Goal: Task Accomplishment & Management: Manage account settings

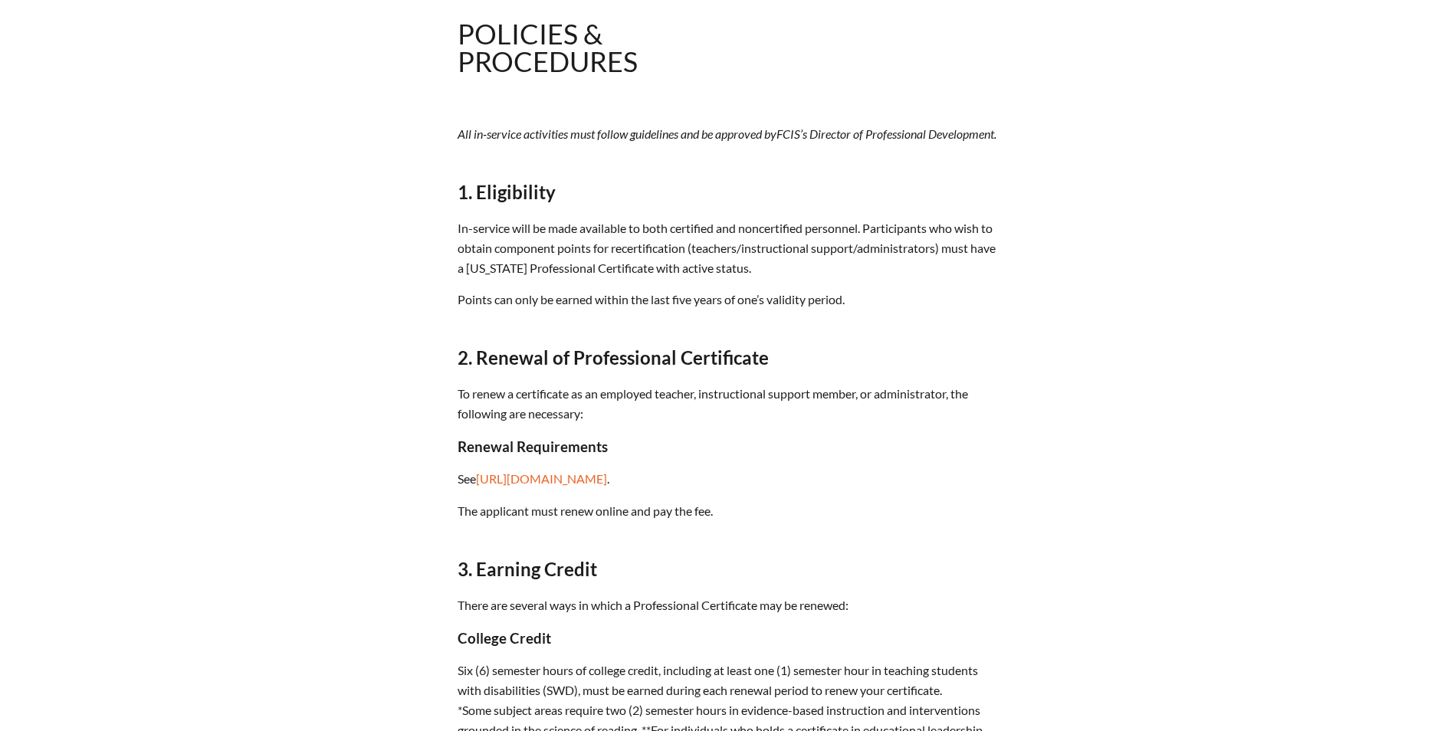
scroll to position [383, 0]
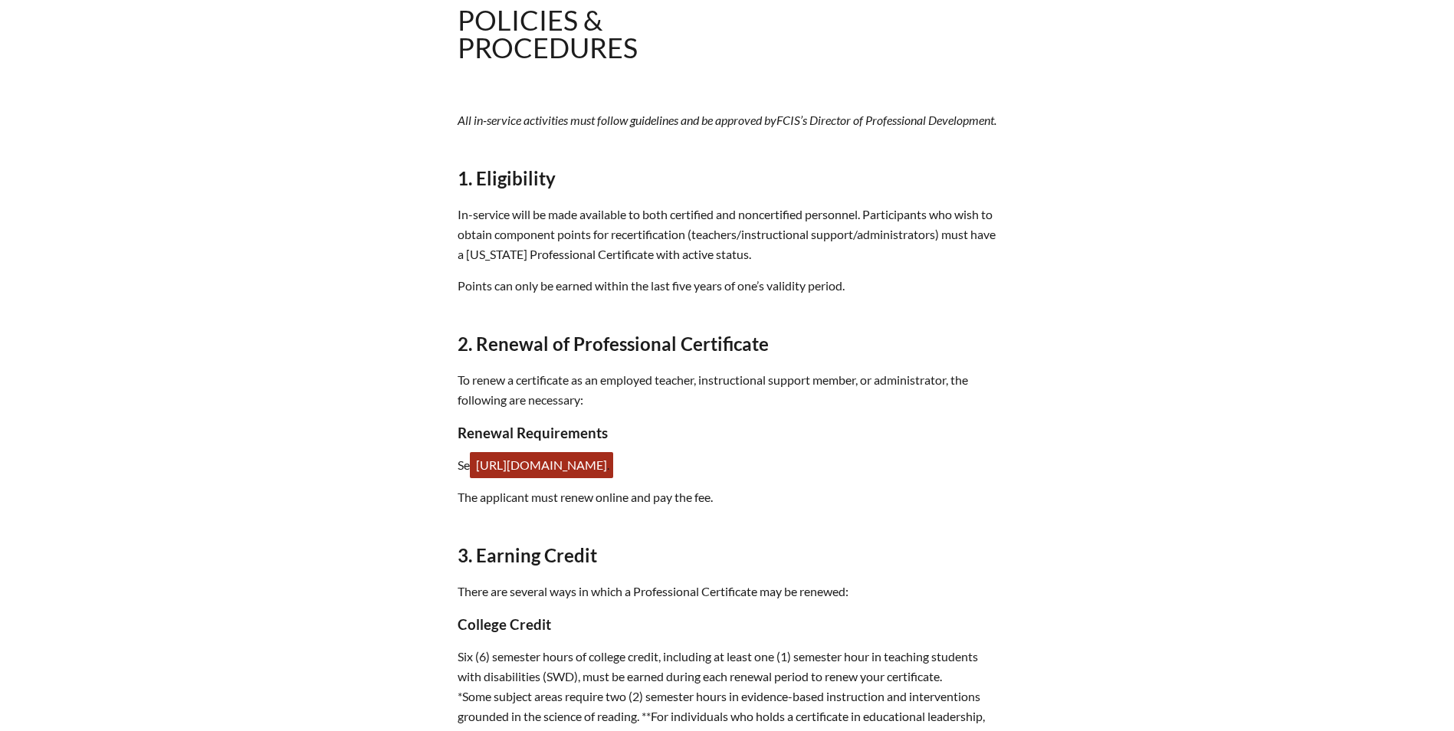
click at [613, 478] on link "[URL][DOMAIN_NAME]" at bounding box center [541, 465] width 143 height 26
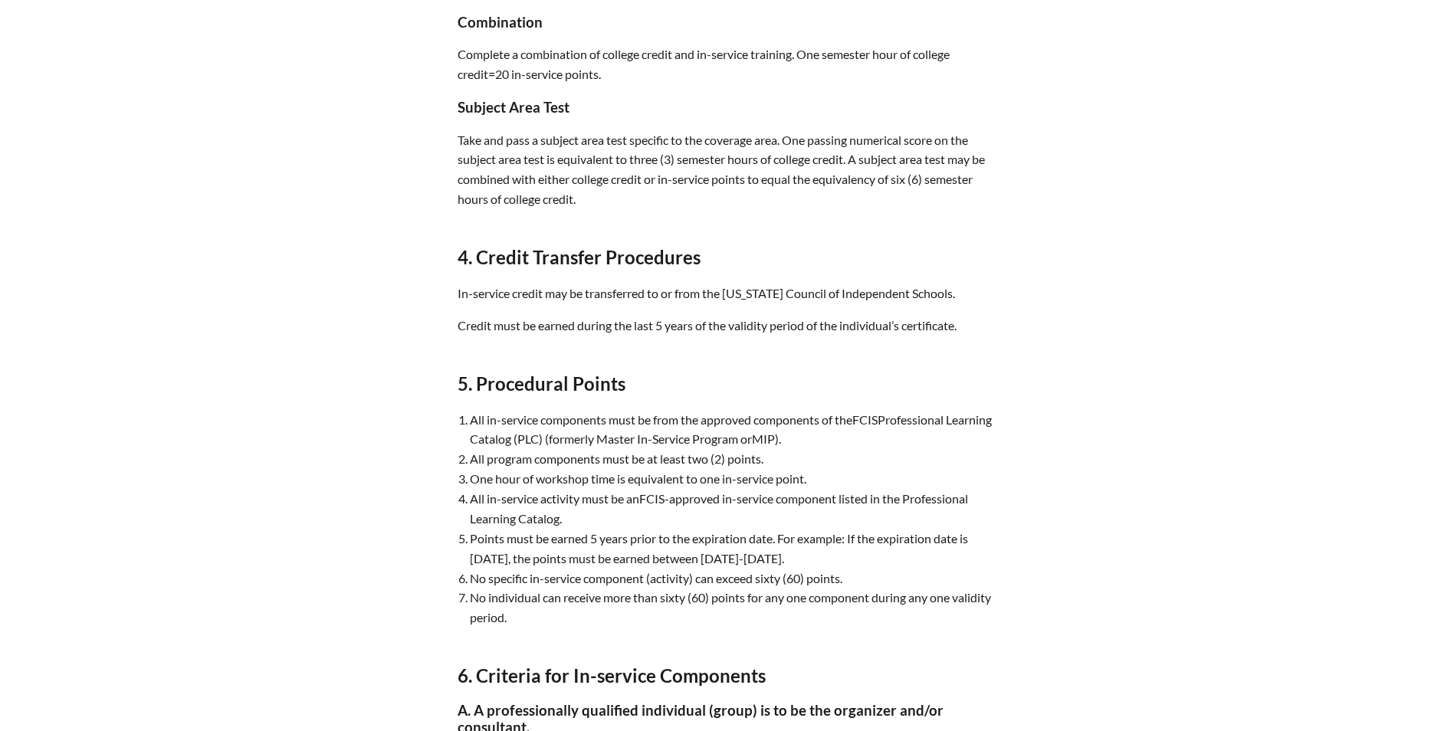
scroll to position [1609, 0]
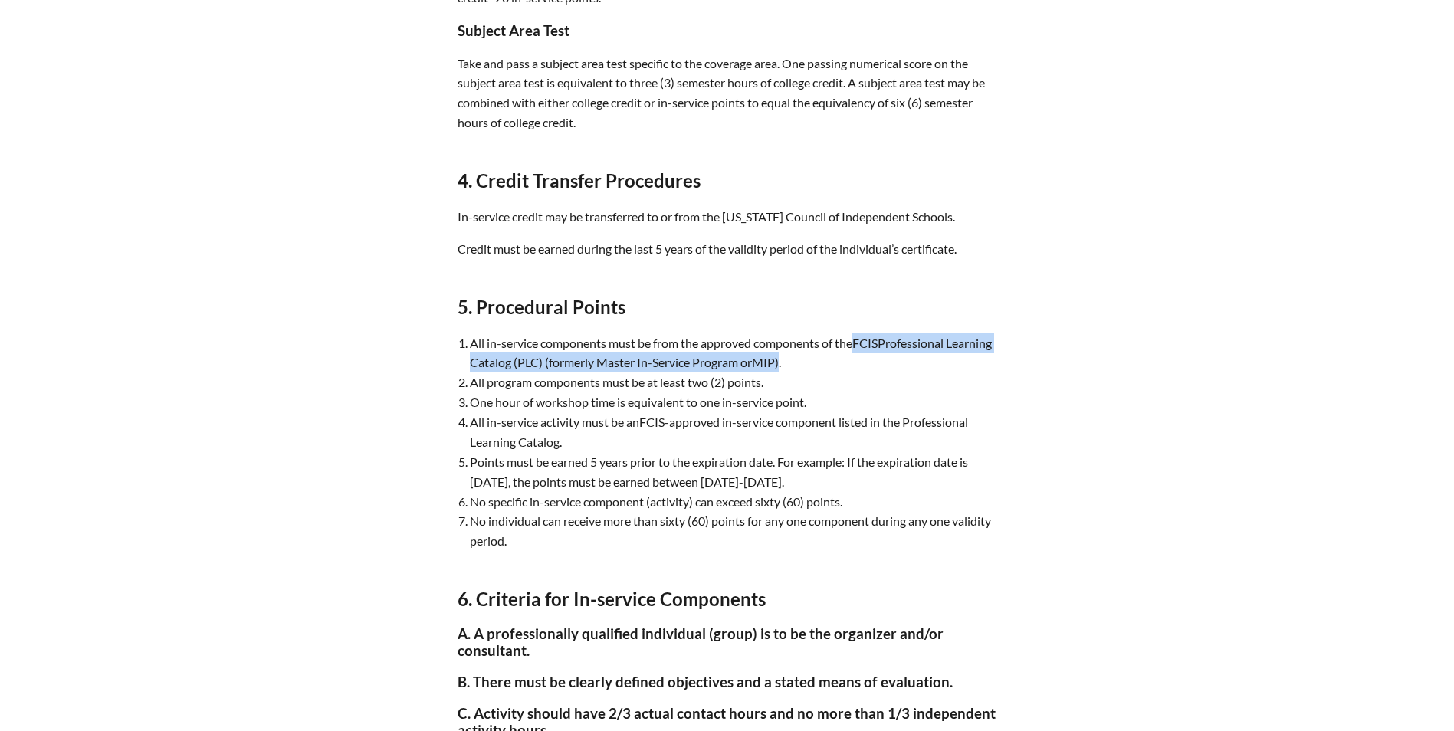
drag, startPoint x: 835, startPoint y: 380, endPoint x: 854, endPoint y: 359, distance: 28.7
click at [854, 359] on li "All in-service components must be from the approved components of the FCIS Prof…" at bounding box center [733, 353] width 527 height 40
copy li "FCIS Professional Learning Catalog ( PLC ) (formerly Master In-Service Program …"
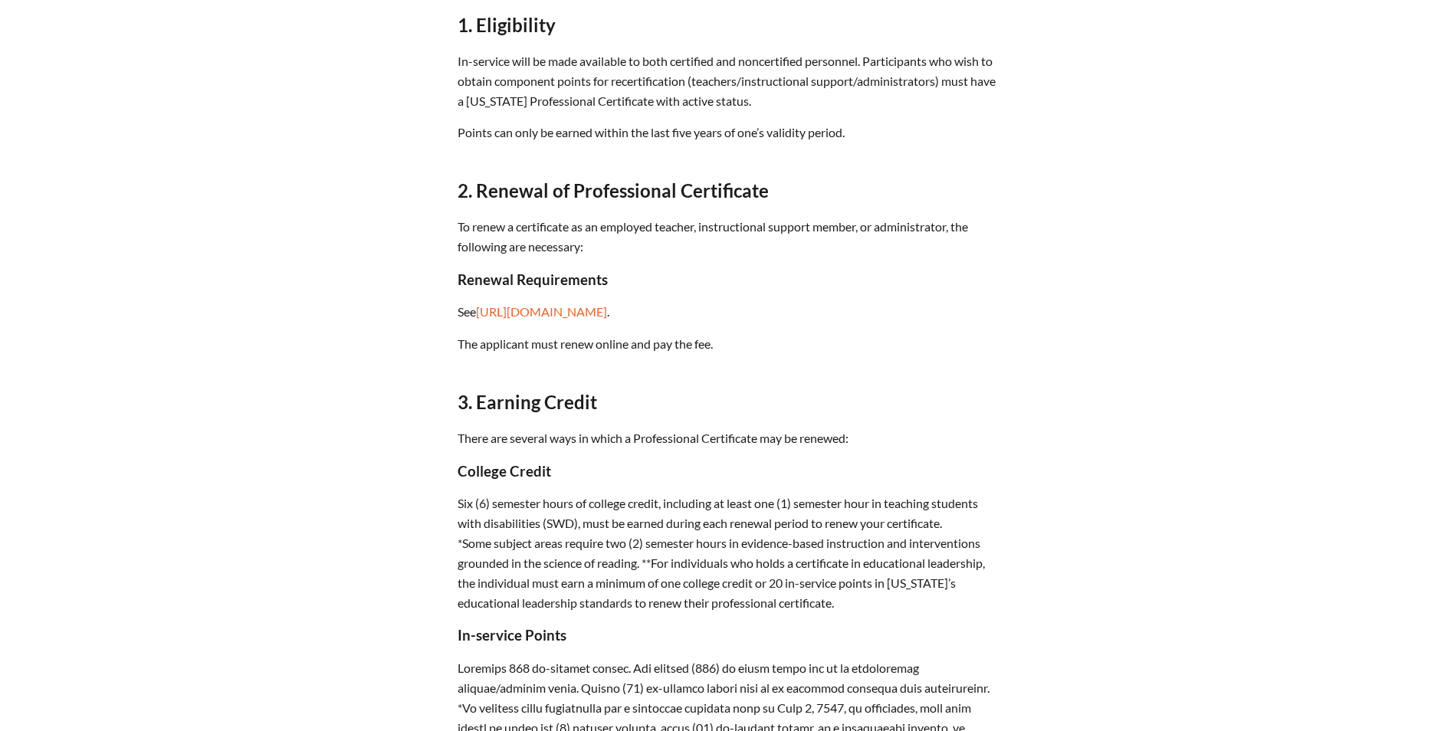
scroll to position [153, 0]
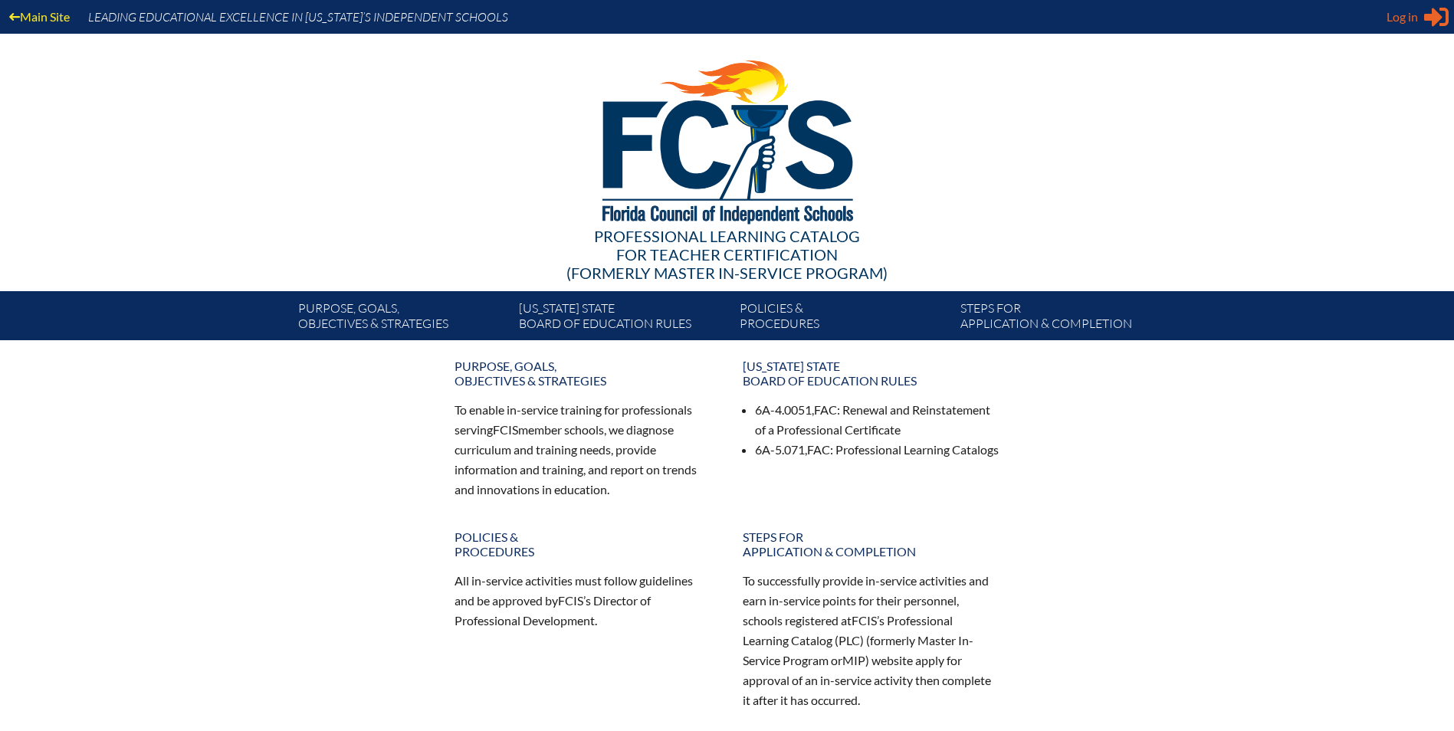
click at [1401, 15] on span "Log in" at bounding box center [1401, 17] width 31 height 18
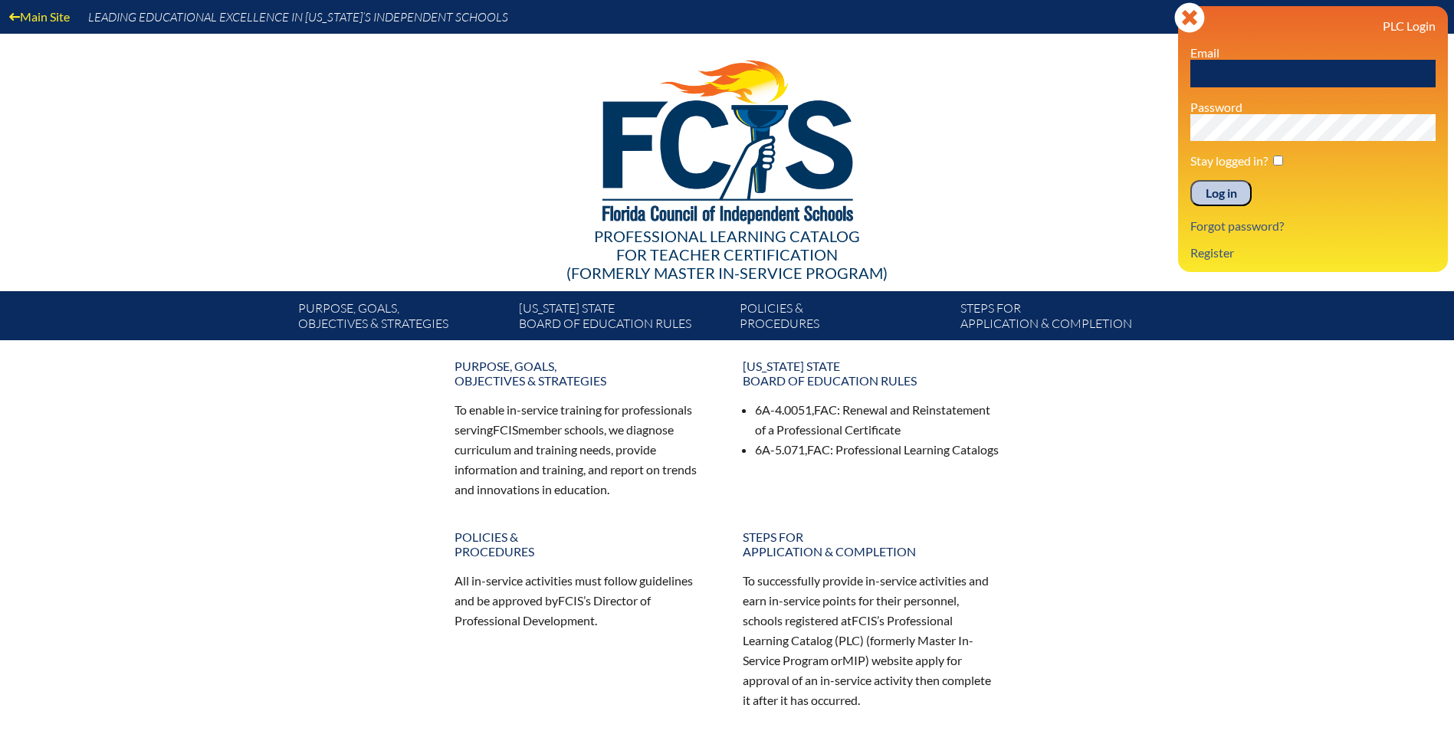
click at [1316, 71] on input "text" at bounding box center [1312, 74] width 245 height 28
type input "komesol@northfloridaschool.org"
click at [1228, 228] on link "Forgot password?" at bounding box center [1237, 225] width 106 height 21
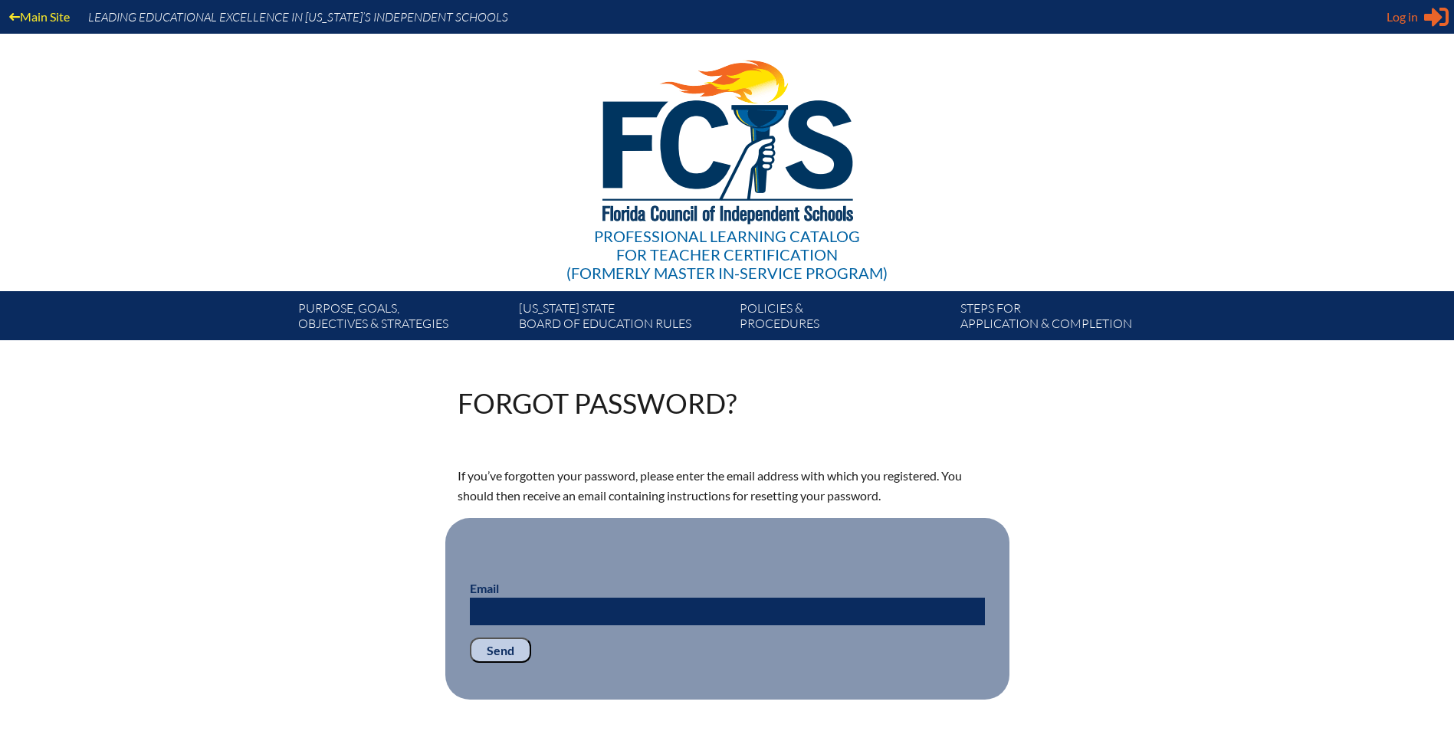
click at [1425, 12] on icon "Sign in or register" at bounding box center [1436, 17] width 25 height 25
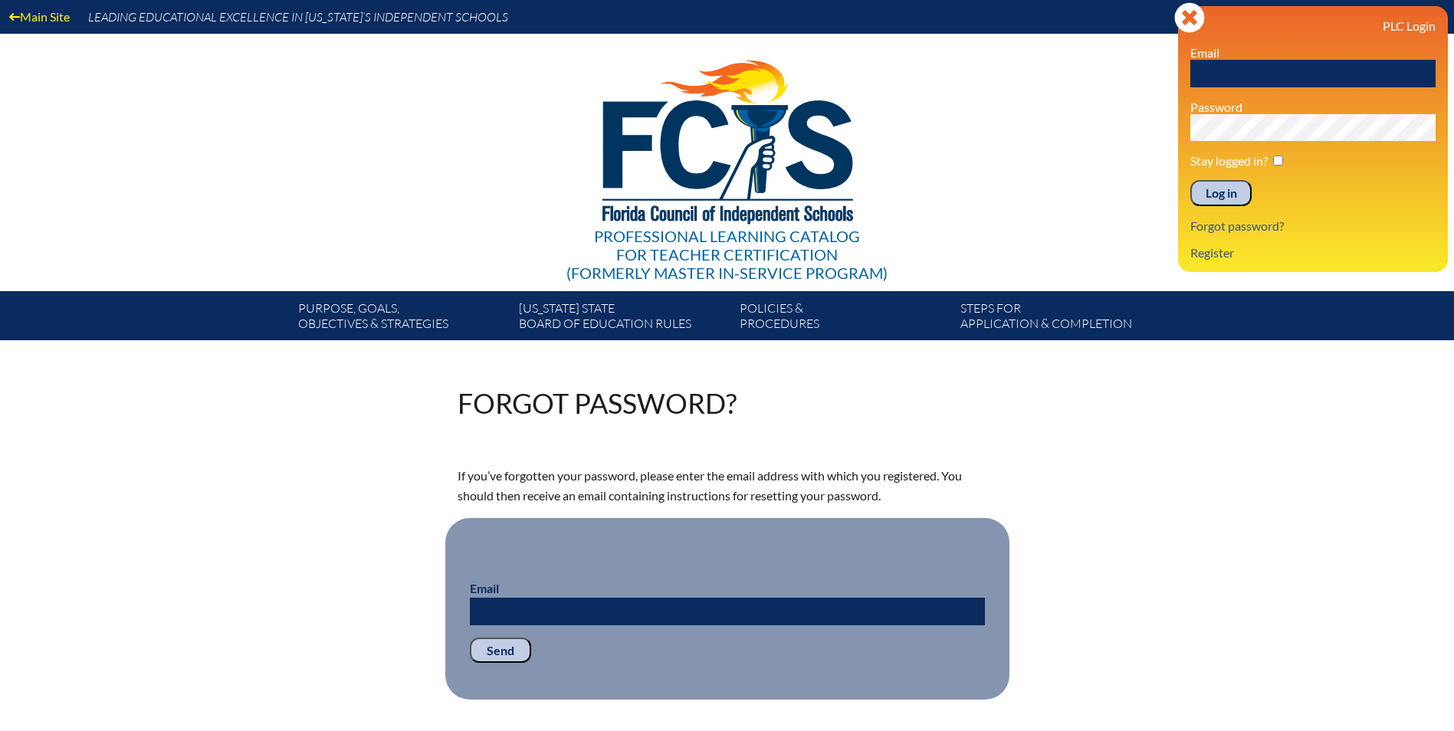
click at [1339, 79] on input "text" at bounding box center [1312, 74] width 245 height 28
type input "komesol@northfloridaschool.org"
click at [1190, 180] on input "Log in" at bounding box center [1220, 193] width 61 height 26
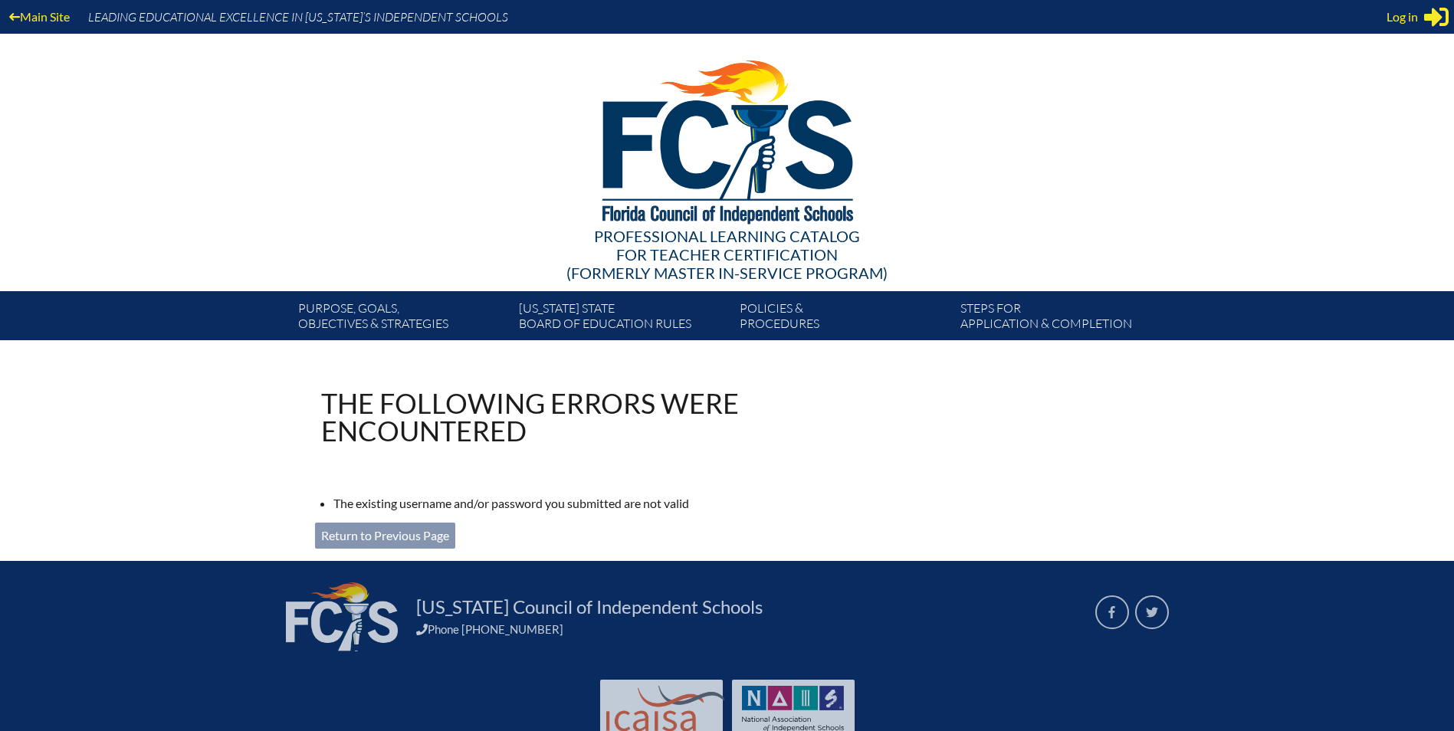
click at [438, 533] on link "Return to Previous Page" at bounding box center [385, 536] width 140 height 26
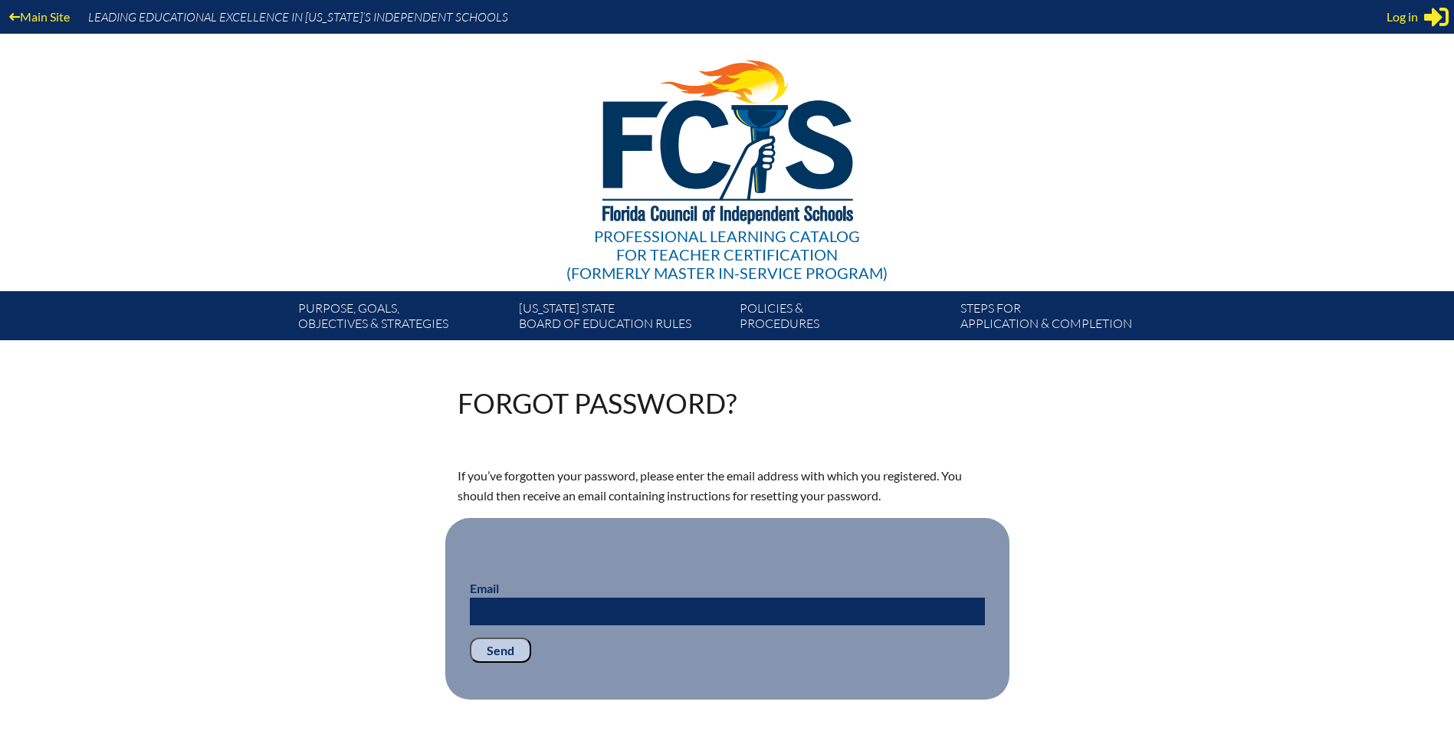
click at [555, 608] on input "Email" at bounding box center [727, 612] width 515 height 28
type input "komesol@northfloridaschool.org"
click at [480, 645] on input "Send" at bounding box center [500, 651] width 61 height 26
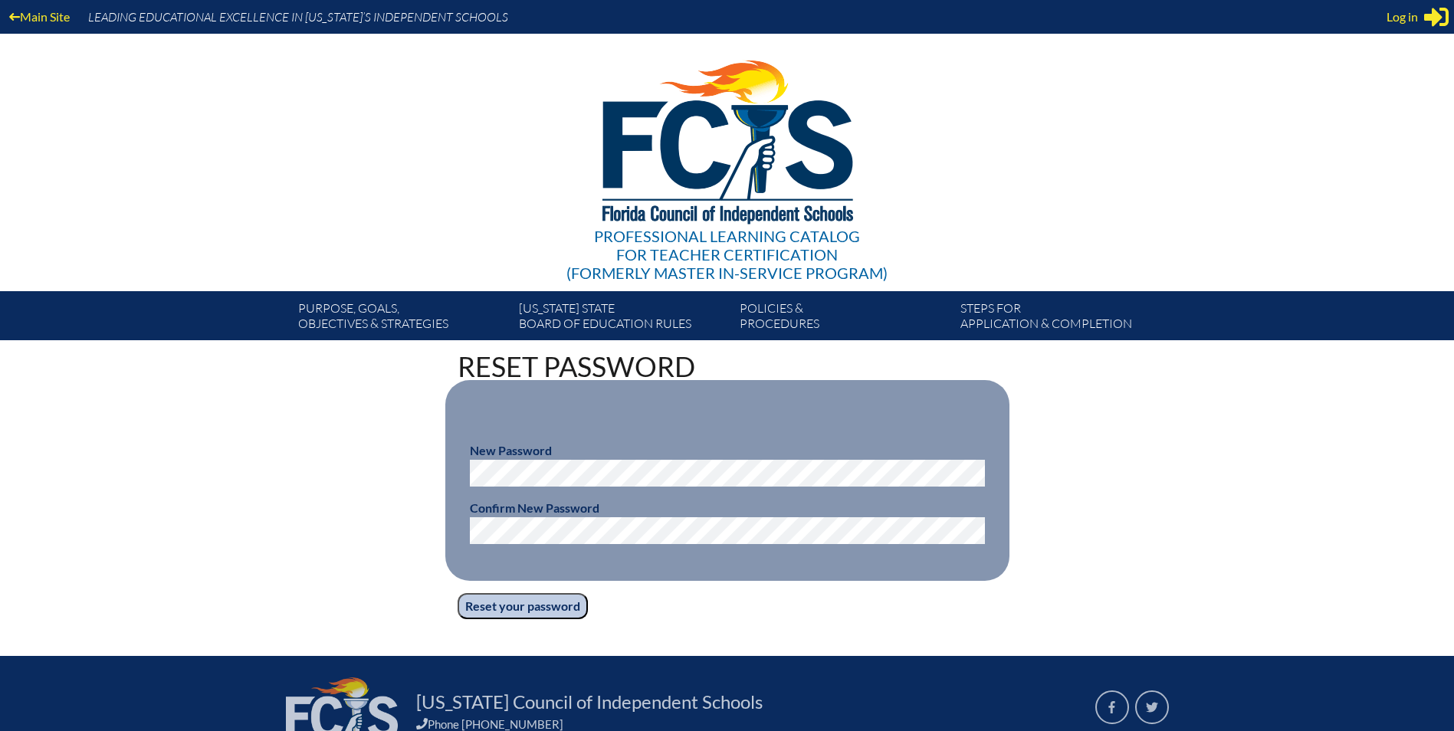
click at [457, 593] on input "Reset your password" at bounding box center [522, 606] width 130 height 26
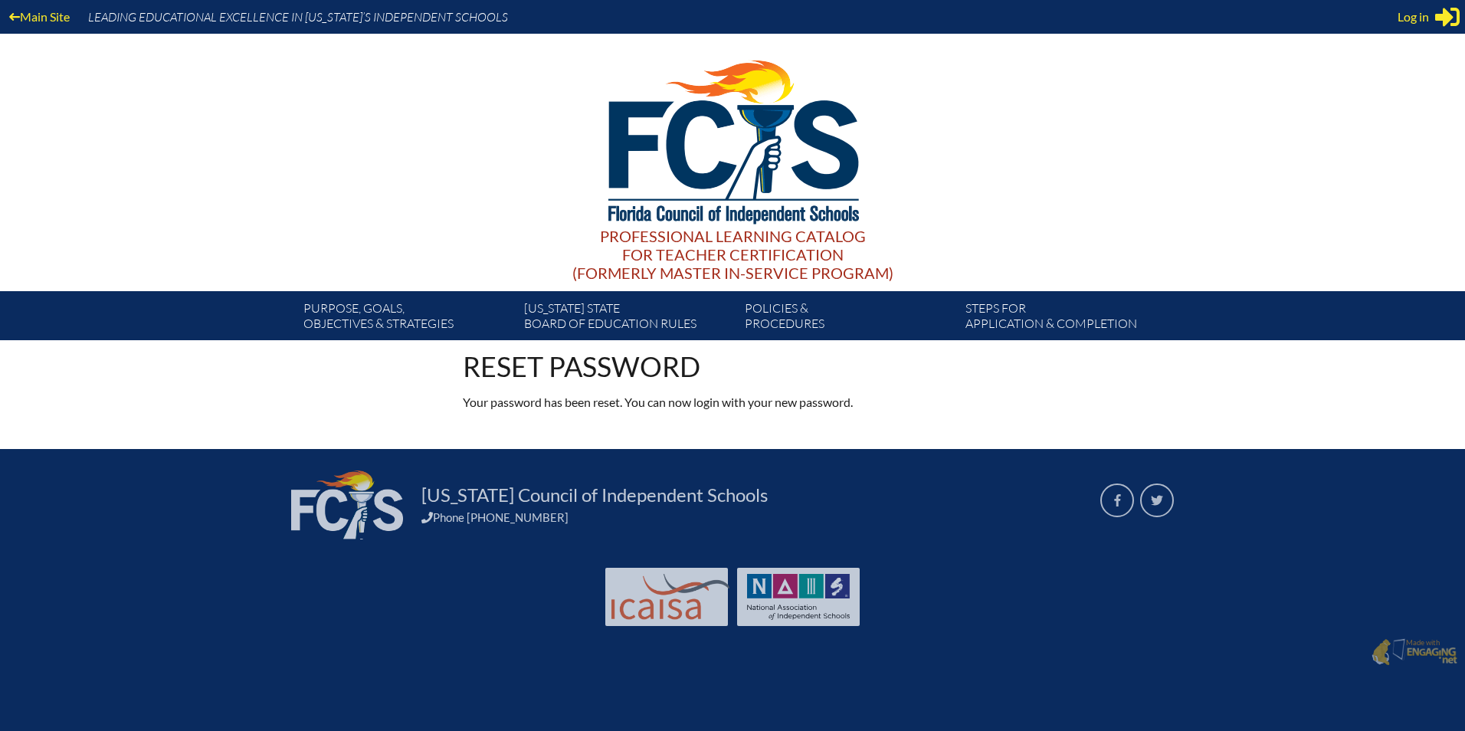
type input "[EMAIL_ADDRESS][DOMAIN_NAME]"
click at [726, 259] on span "for Teacher Certification" at bounding box center [732, 254] width 221 height 18
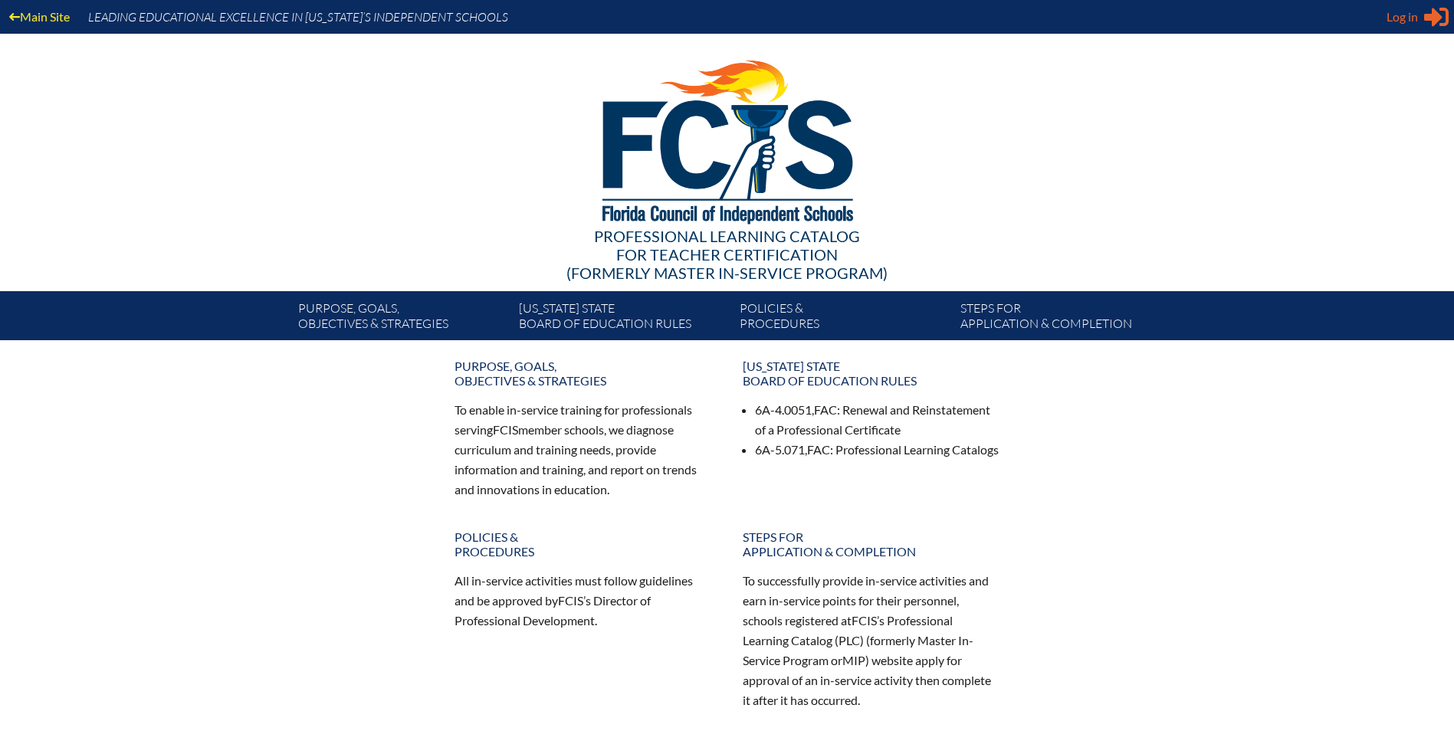
type input "[EMAIL_ADDRESS][DOMAIN_NAME]"
click at [1415, 20] on span "Log in" at bounding box center [1401, 17] width 31 height 18
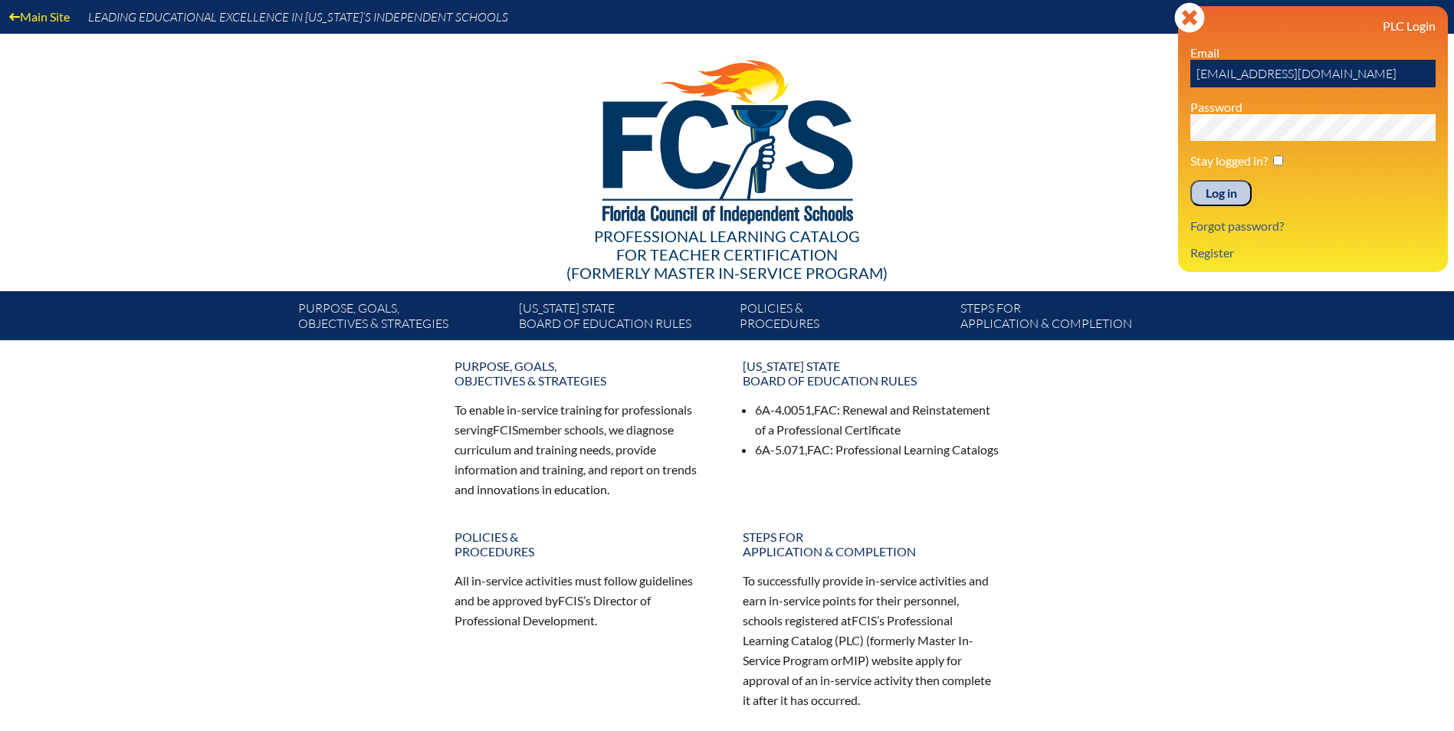
click at [1206, 189] on input "Log in" at bounding box center [1220, 193] width 61 height 26
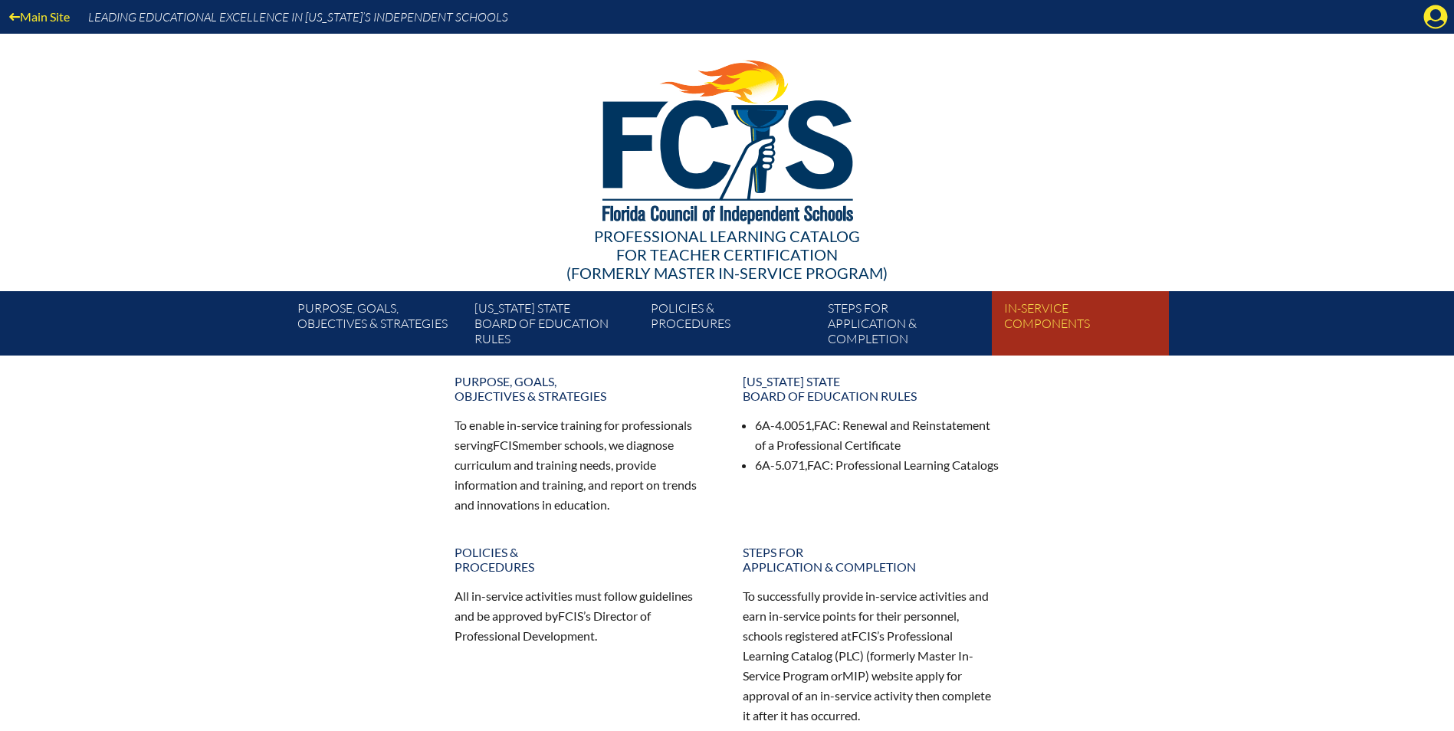
click at [1049, 320] on link "In-service components" at bounding box center [1086, 326] width 176 height 58
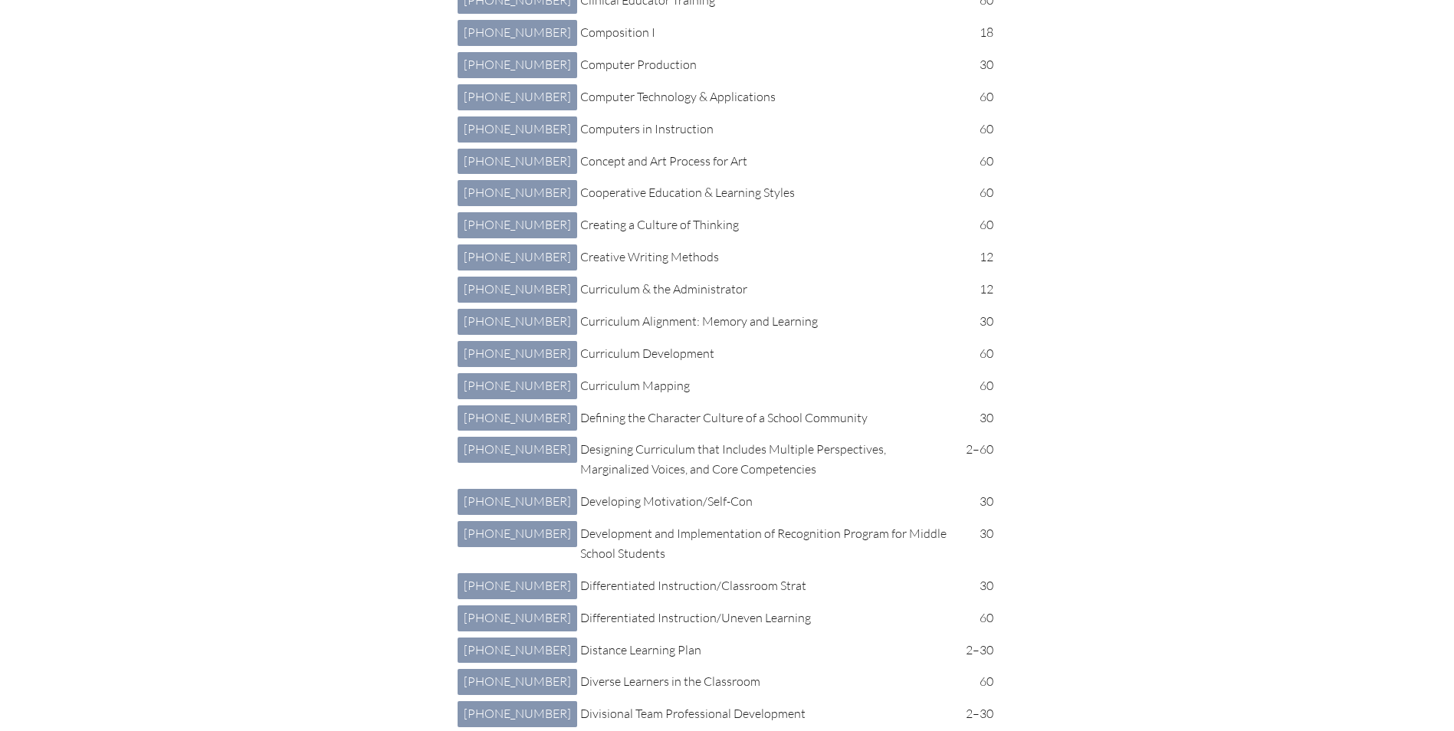
scroll to position [1303, 0]
